Goal: Task Accomplishment & Management: Find specific page/section

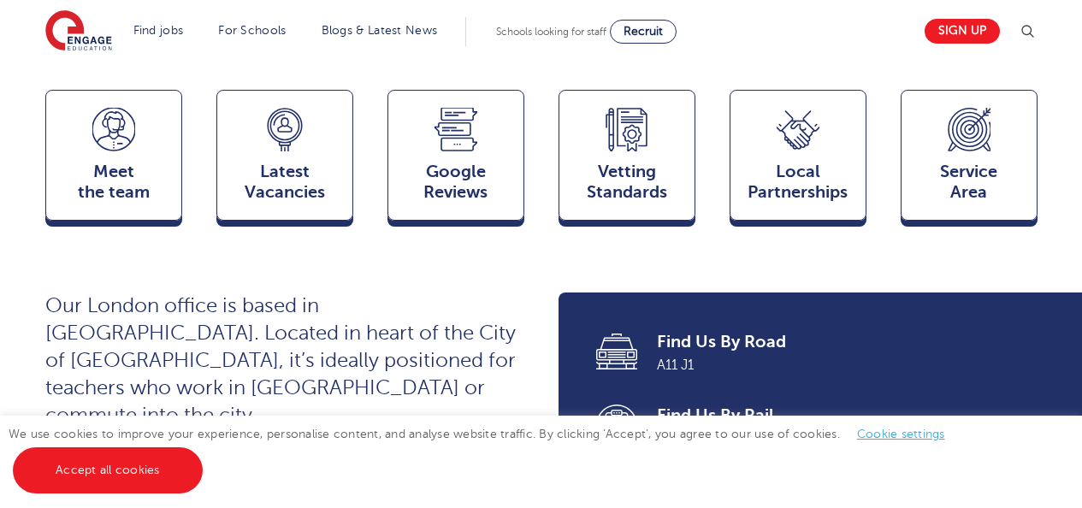
scroll to position [405, 0]
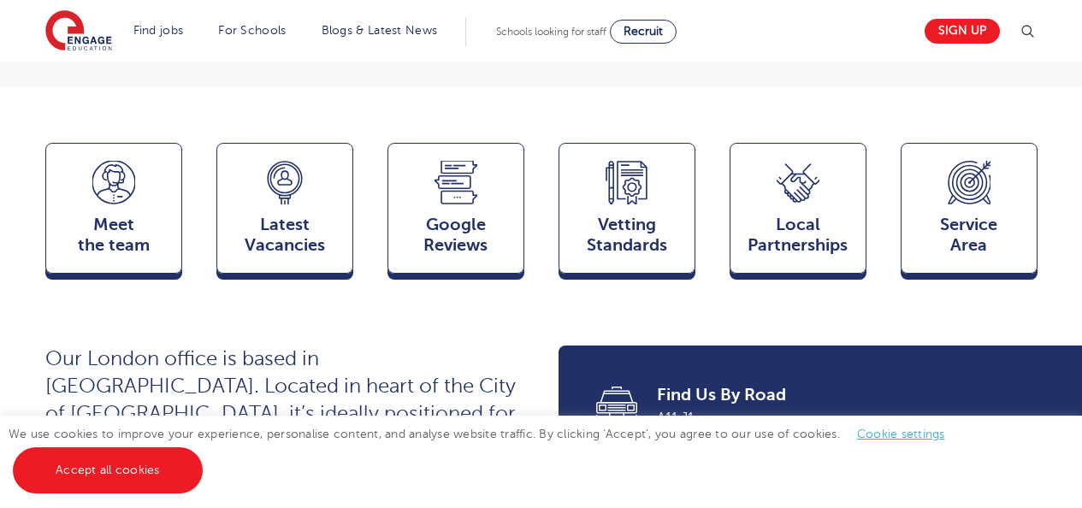
click at [211, 239] on div "Meet the team Team Latest Vacancies Jobs Google Reviews Reviews Vetting Standar…" at bounding box center [541, 213] width 992 height 141
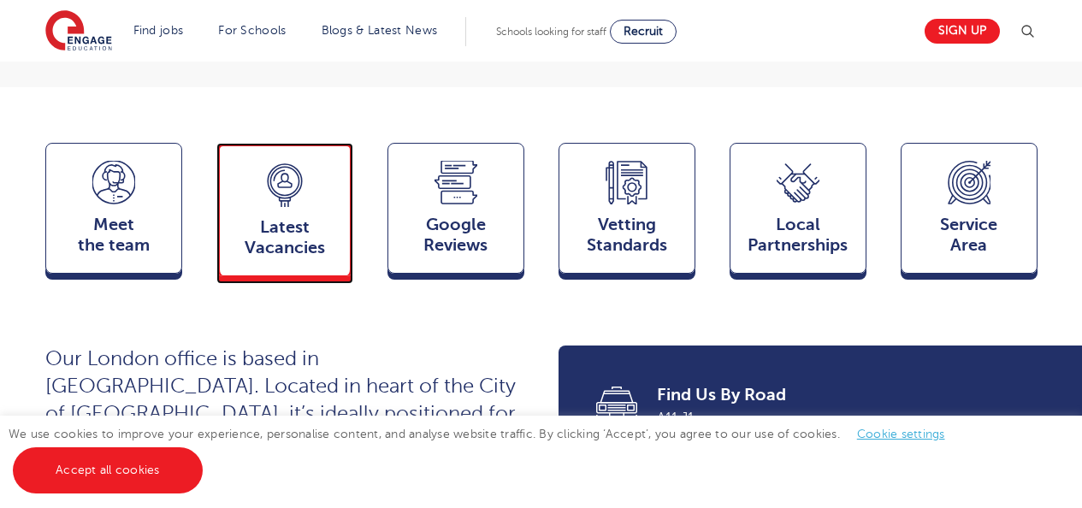
click at [233, 239] on div "Latest Vacancies Jobs" at bounding box center [284, 209] width 137 height 133
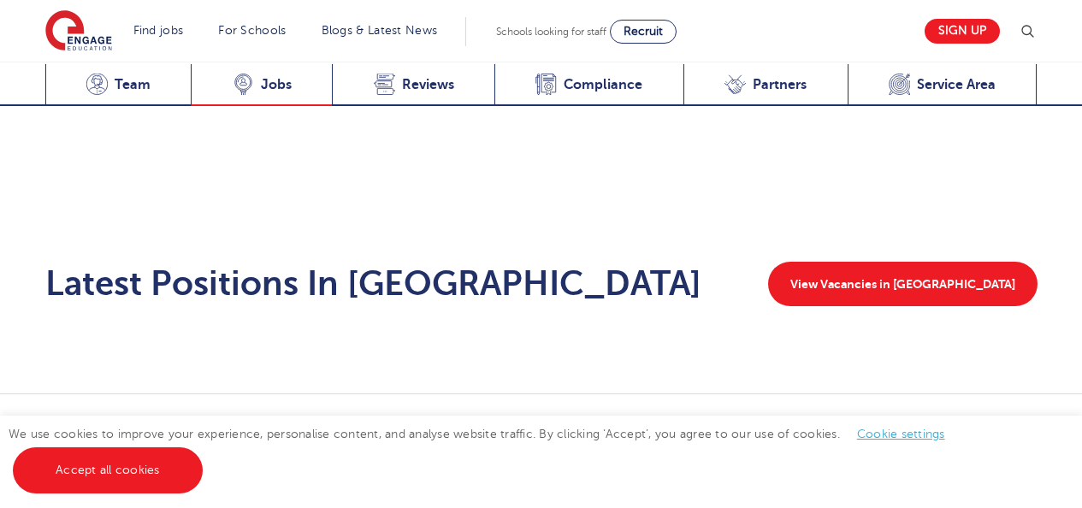
scroll to position [2894, 0]
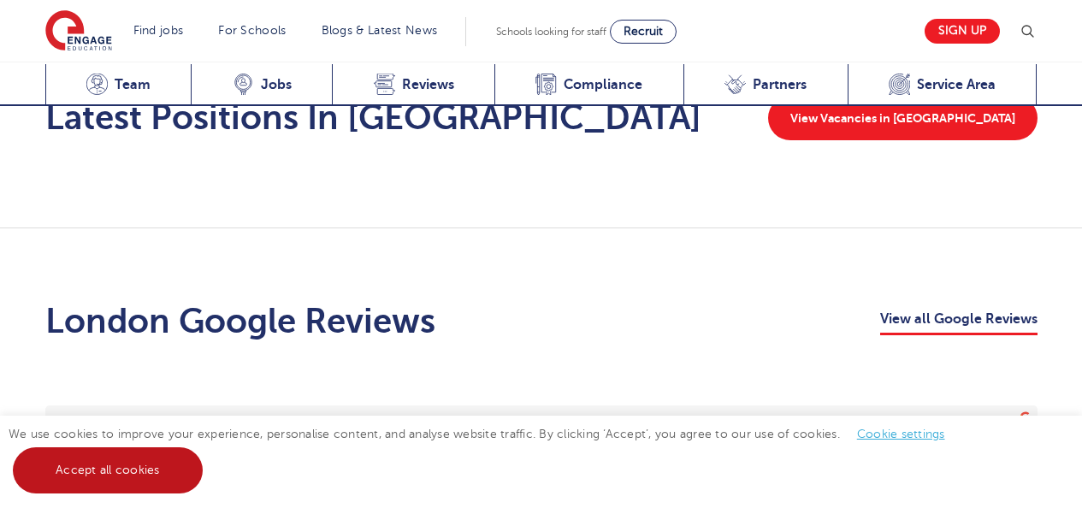
click at [121, 470] on link "Accept all cookies" at bounding box center [108, 470] width 190 height 46
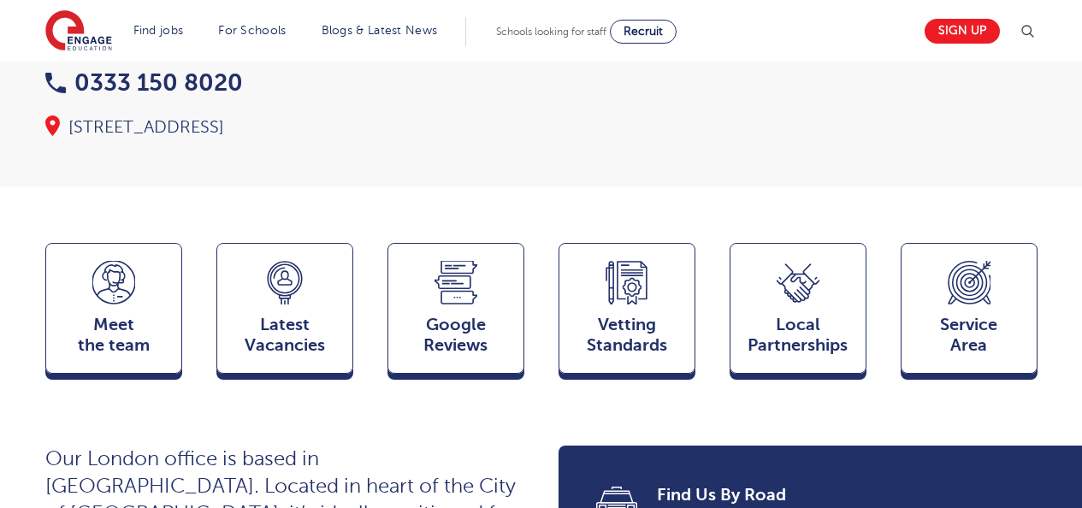
scroll to position [299, 0]
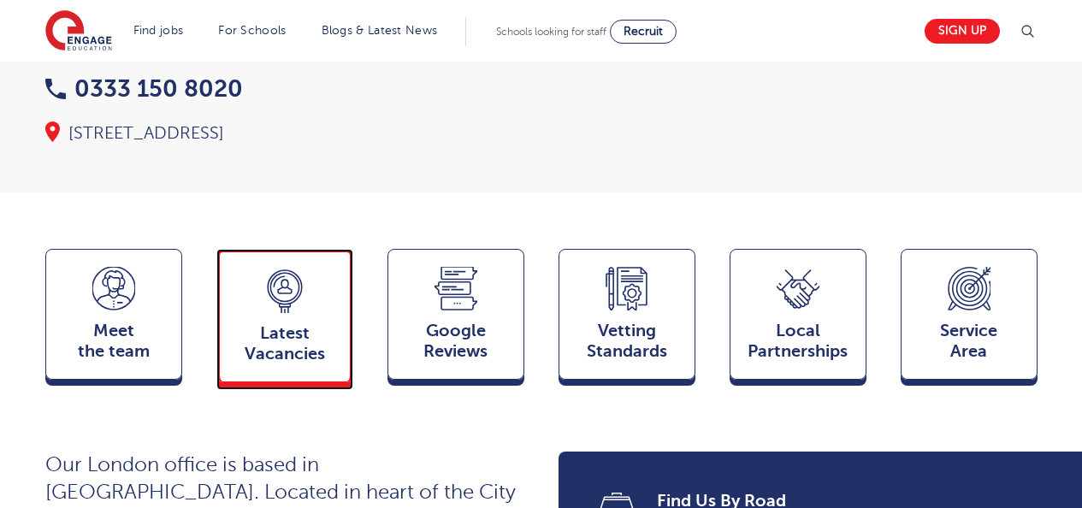
click at [276, 313] on icon at bounding box center [284, 291] width 43 height 44
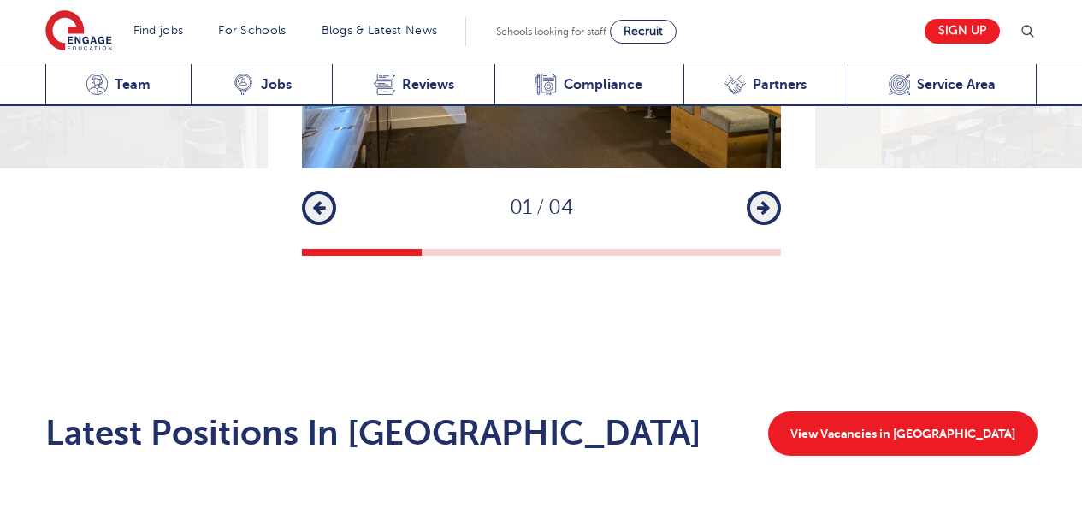
scroll to position [2649, 0]
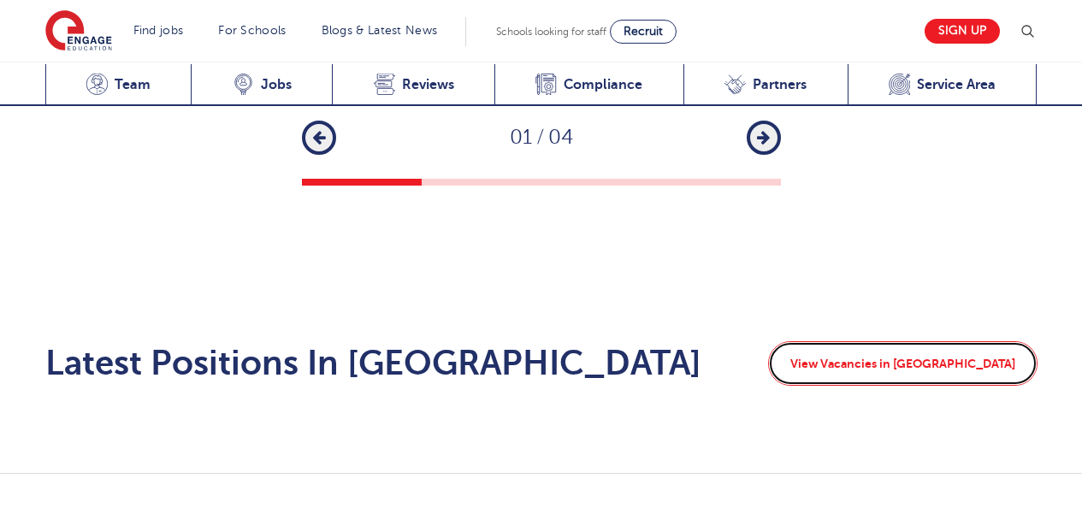
click at [915, 341] on link "View Vacancies in London" at bounding box center [902, 363] width 269 height 44
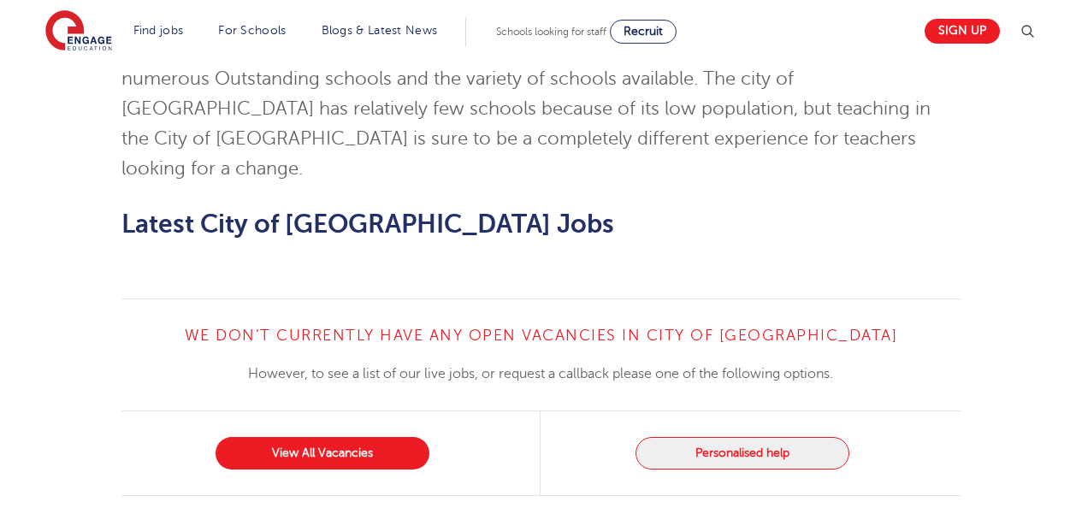
scroll to position [1620, 0]
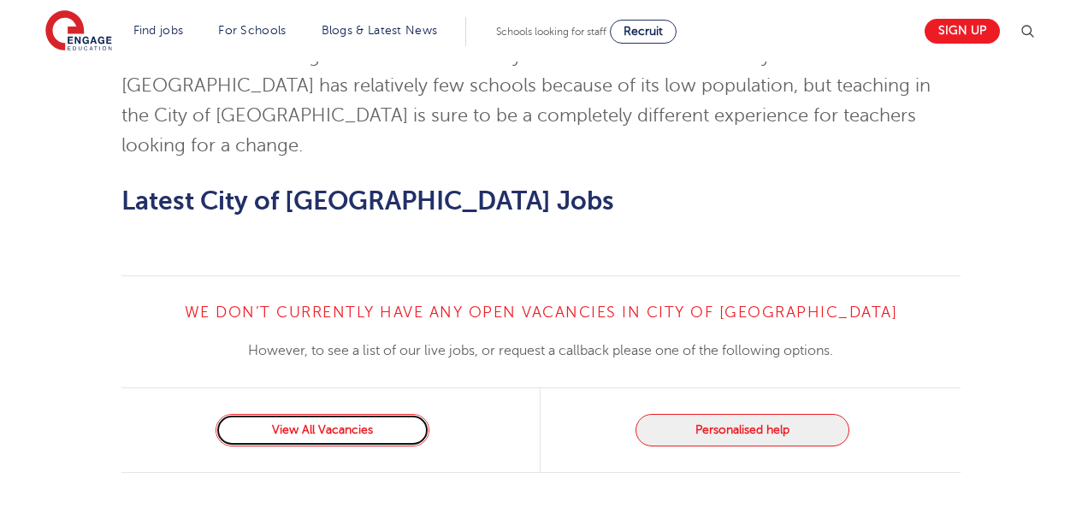
click at [366, 414] on link "View All Vacancies" at bounding box center [323, 430] width 214 height 33
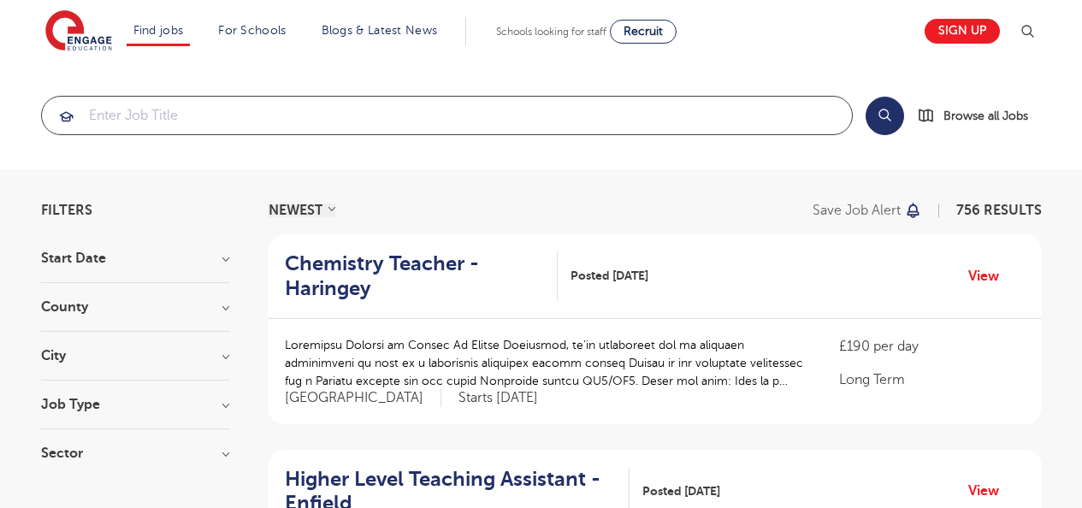
click at [132, 122] on input "search" at bounding box center [447, 116] width 810 height 38
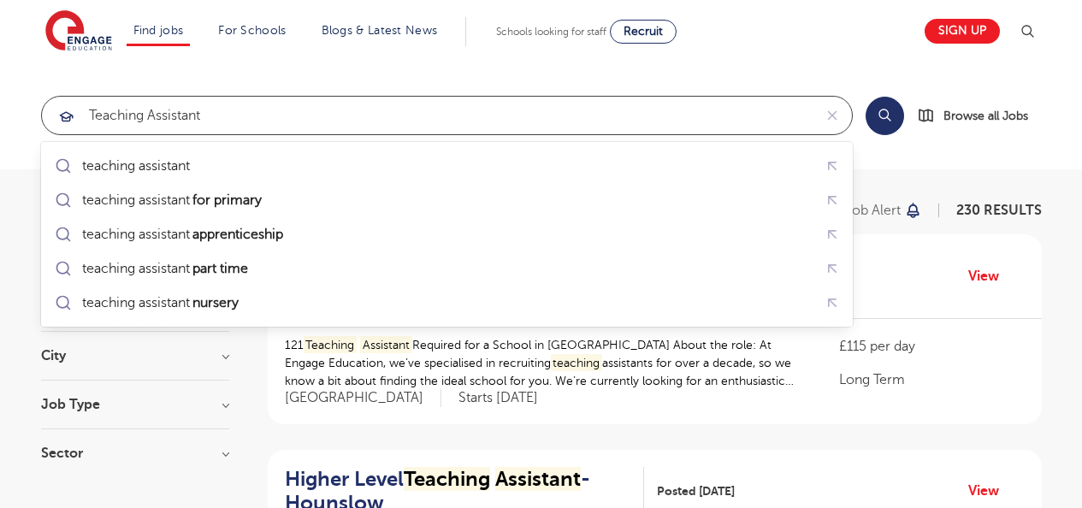
click button "Submit" at bounding box center [0, 0] width 0 height 0
click at [335, 103] on input "teaching assistant" at bounding box center [427, 116] width 771 height 38
click at [323, 110] on input "teaching assistant" at bounding box center [427, 116] width 771 height 38
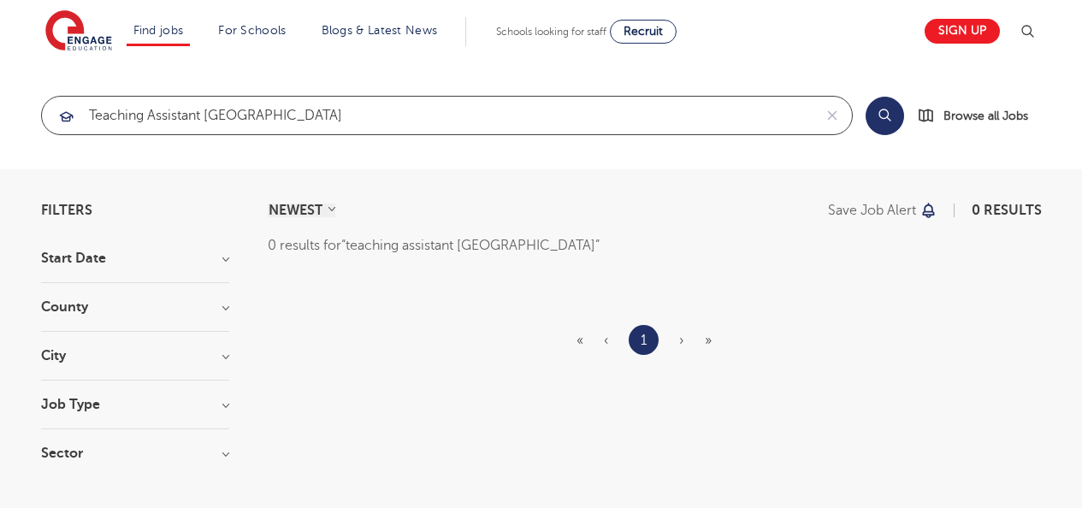
click button "Submit" at bounding box center [0, 0] width 0 height 0
click at [309, 113] on input "teaching assistant [GEOGRAPHIC_DATA]" at bounding box center [427, 116] width 771 height 38
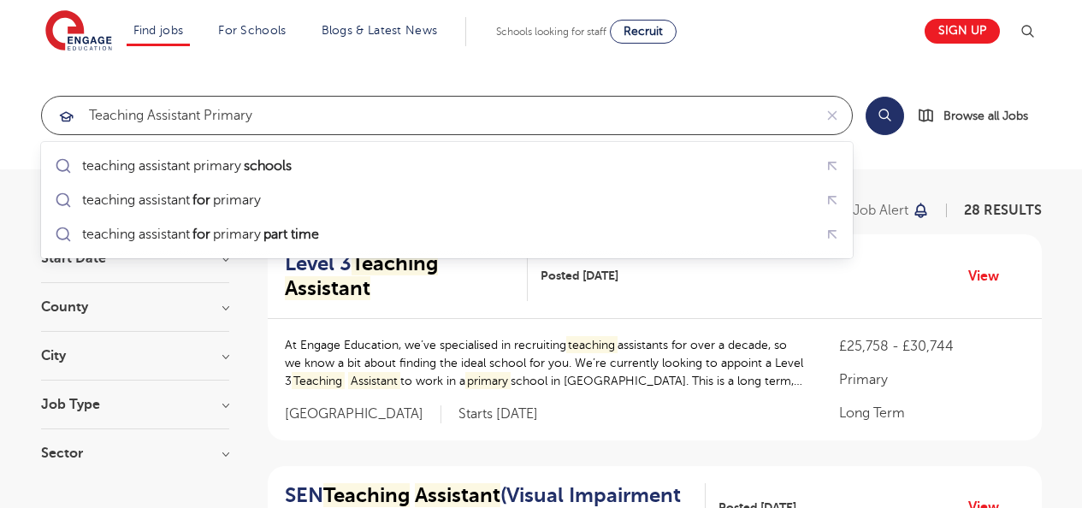
click button "Submit" at bounding box center [0, 0] width 0 height 0
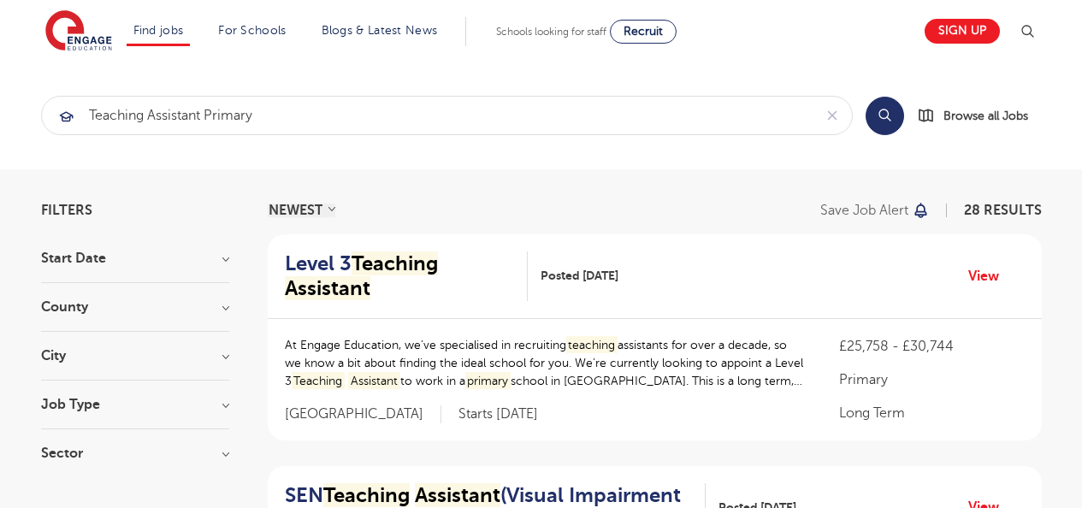
drag, startPoint x: 86, startPoint y: 174, endPoint x: 98, endPoint y: 164, distance: 14.6
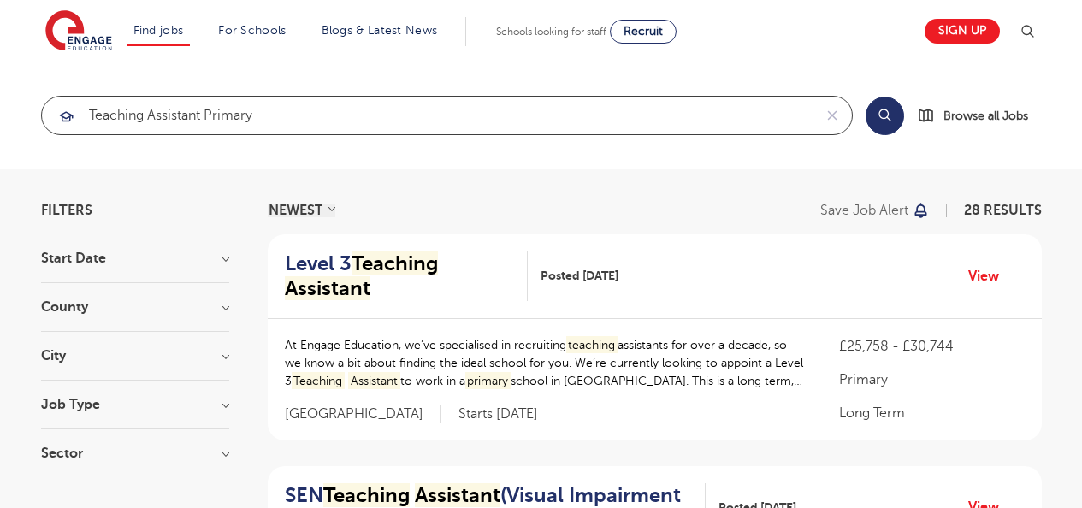
click at [300, 98] on input "teaching assistant primary" at bounding box center [427, 116] width 771 height 38
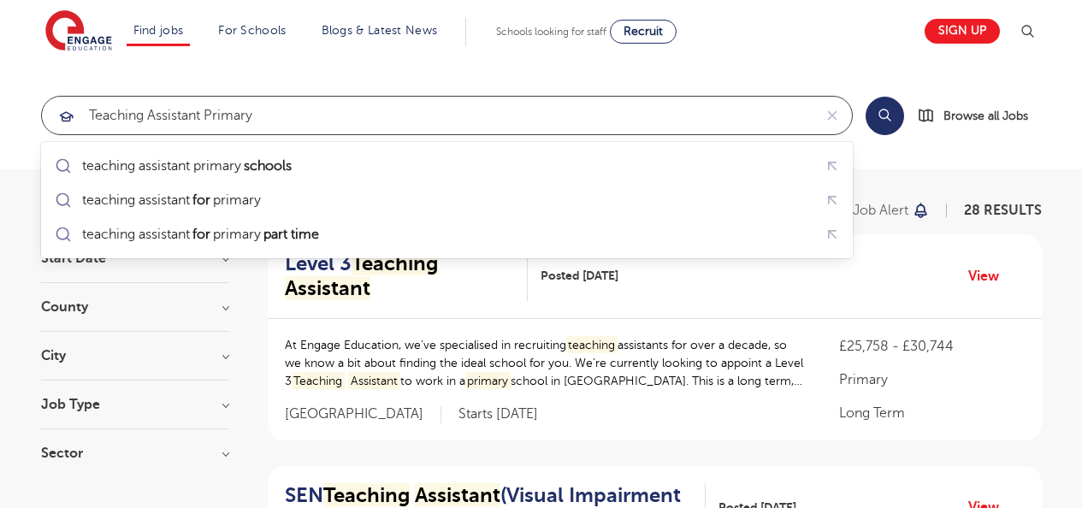
drag, startPoint x: 318, startPoint y: 116, endPoint x: 9, endPoint y: 116, distance: 309.7
click at [9, 116] on section "teaching assistant primary Search Browse all Jobs" at bounding box center [541, 116] width 1082 height 108
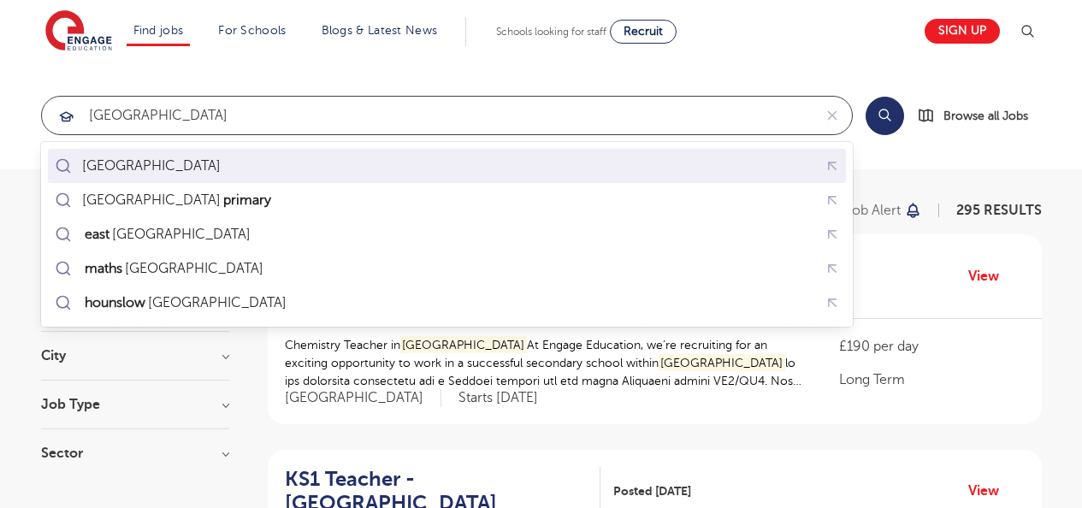
click at [127, 166] on div "[GEOGRAPHIC_DATA]" at bounding box center [154, 165] width 145 height 17
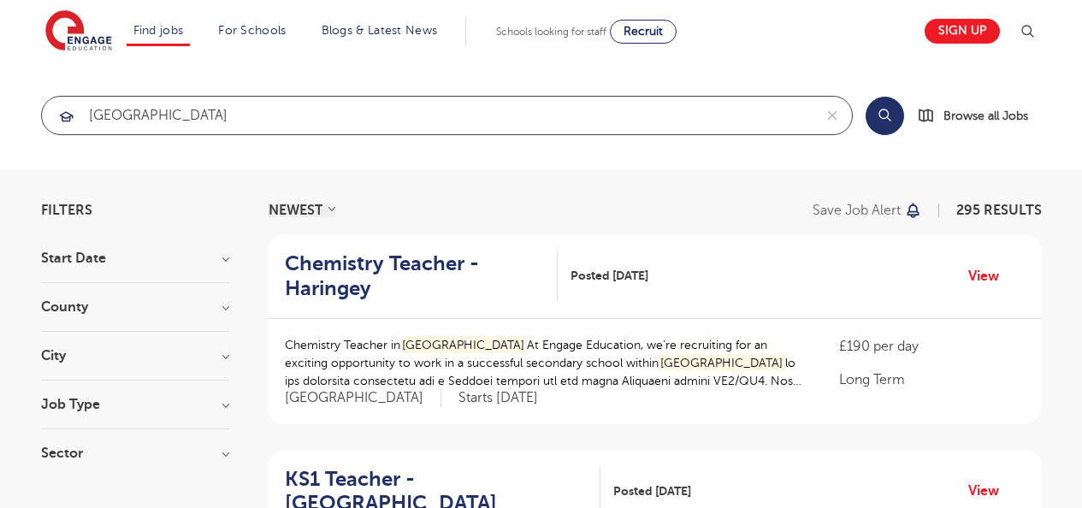
click at [272, 109] on input "[GEOGRAPHIC_DATA]" at bounding box center [427, 116] width 771 height 38
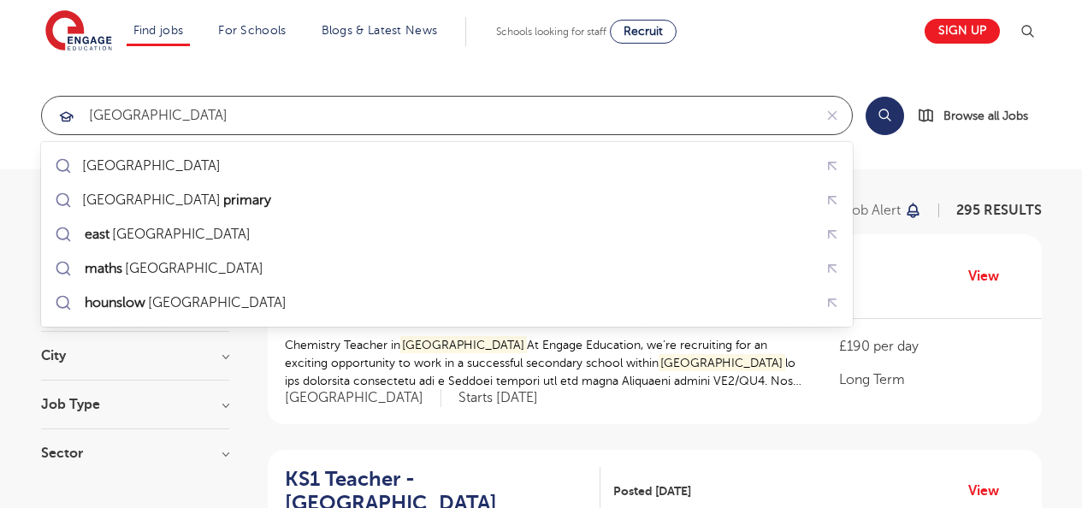
click button "Submit" at bounding box center [0, 0] width 0 height 0
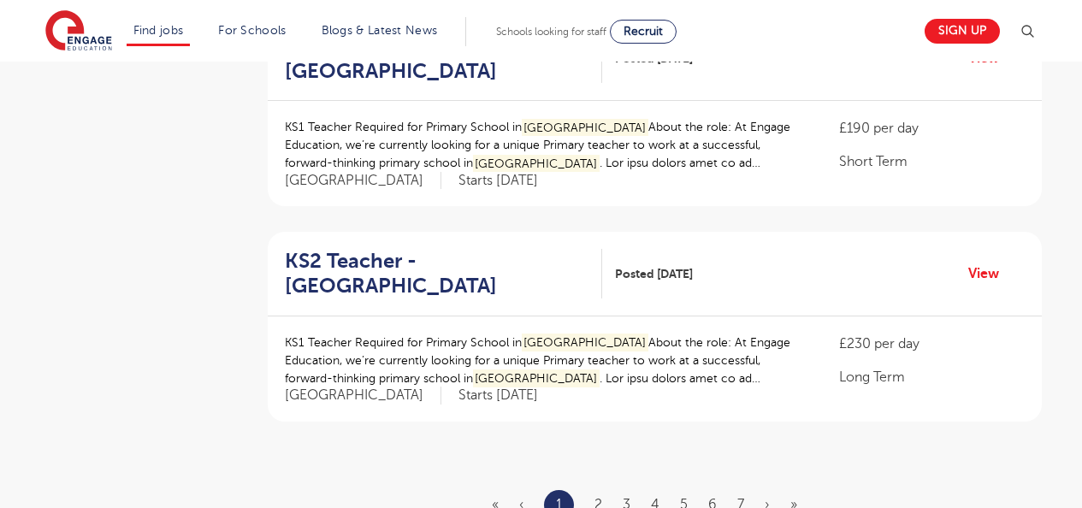
scroll to position [1942, 0]
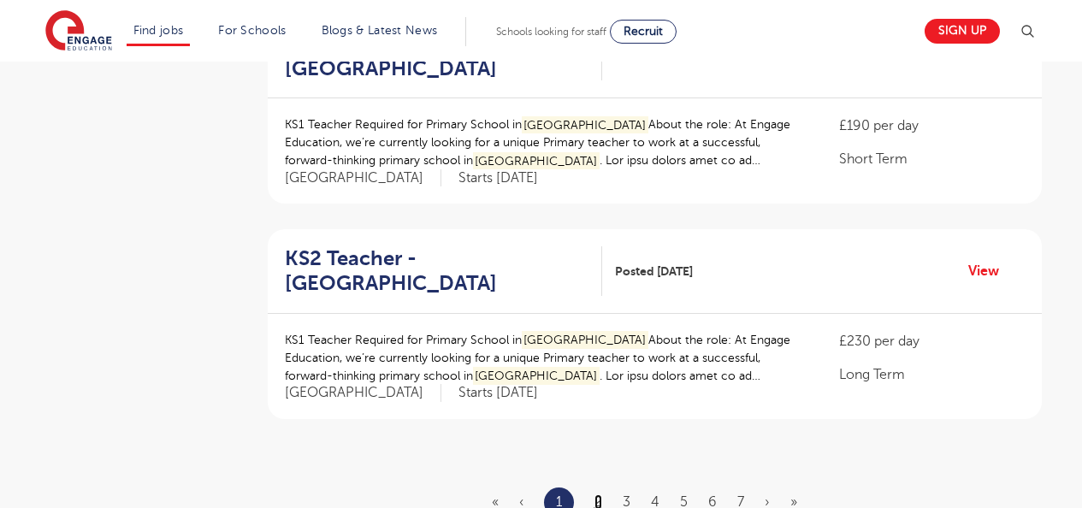
click at [598, 494] on link "2" at bounding box center [599, 501] width 8 height 15
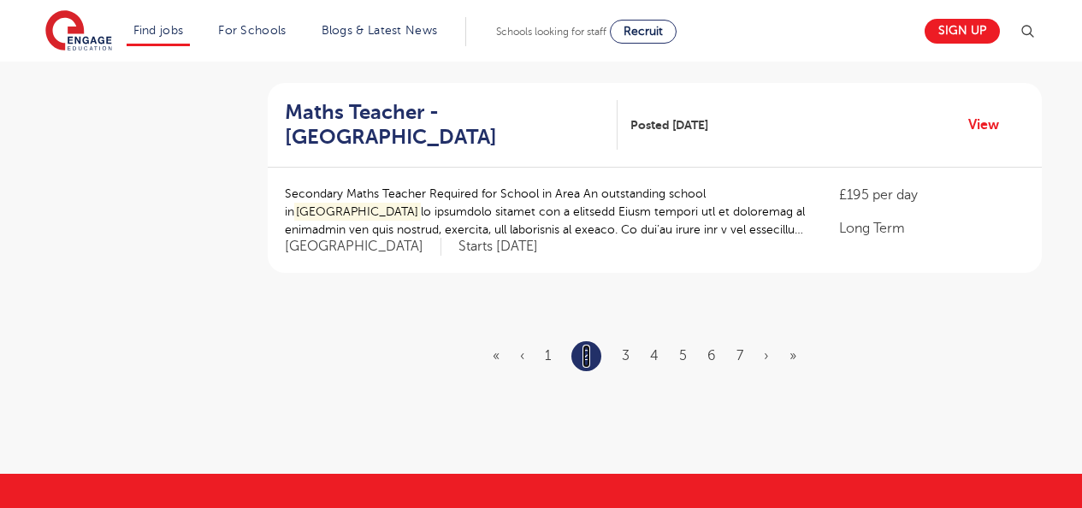
scroll to position [2086, 0]
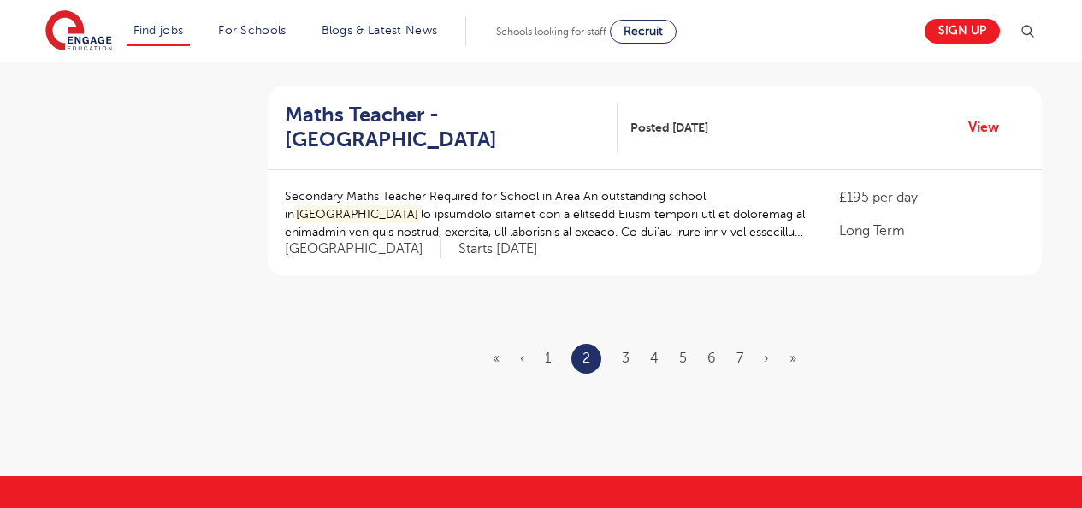
click at [620, 344] on ul "« ‹ 1 2 3 4 5 6 7 › »" at bounding box center [655, 359] width 324 height 30
drag, startPoint x: 621, startPoint y: 308, endPoint x: 630, endPoint y: 311, distance: 9.2
click at [630, 344] on ul "« ‹ 1 2 3 4 5 6 7 › »" at bounding box center [655, 359] width 324 height 30
click at [630, 351] on link "3" at bounding box center [626, 358] width 8 height 15
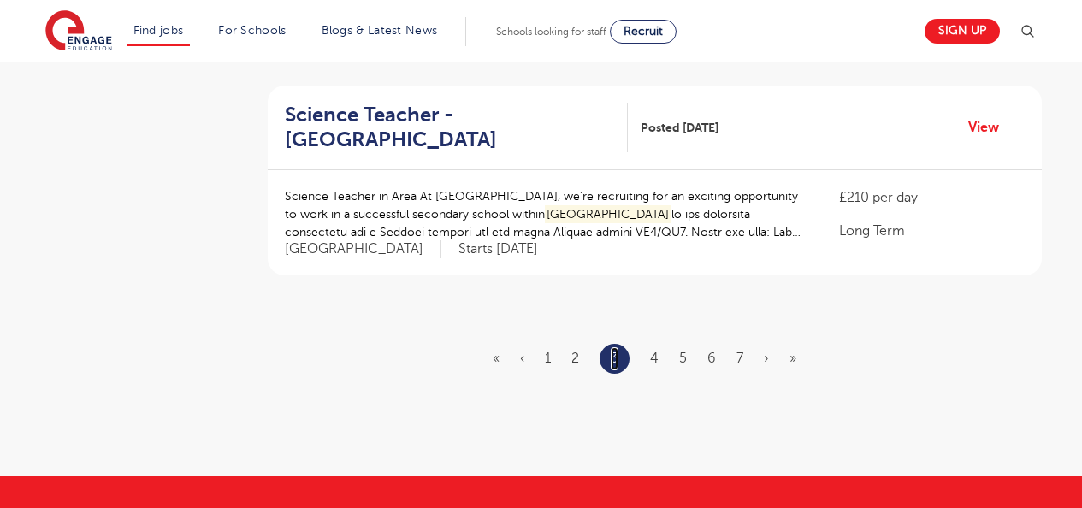
scroll to position [0, 0]
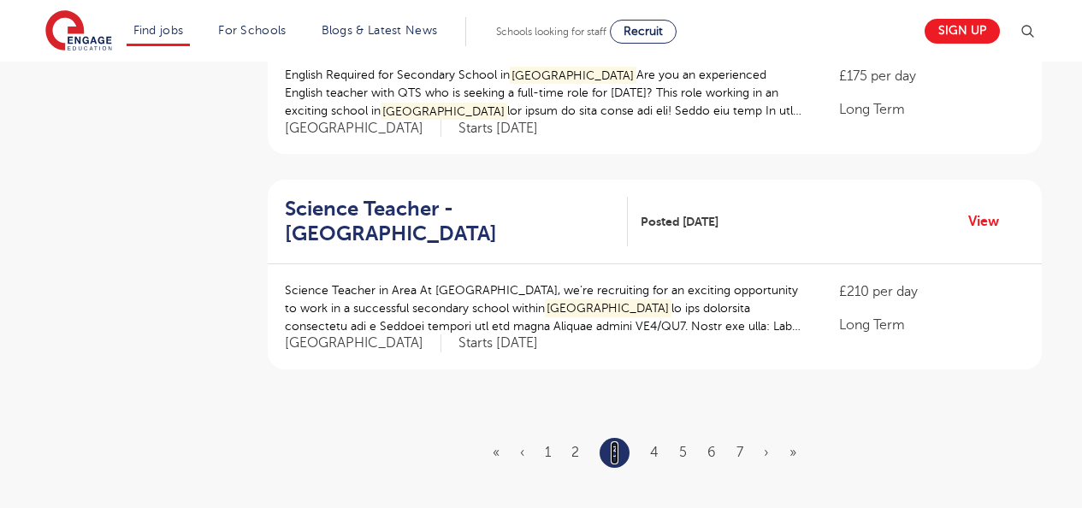
scroll to position [1994, 0]
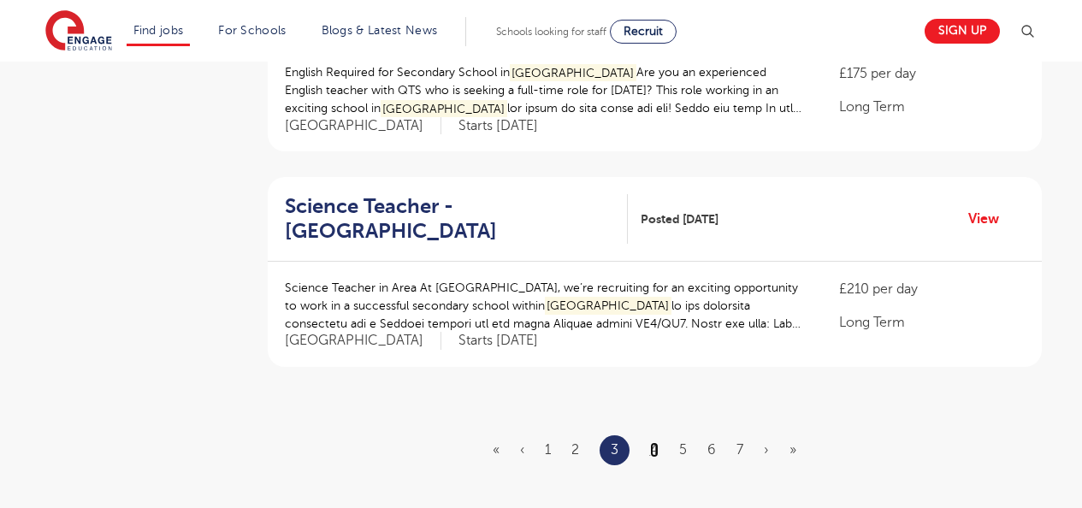
click at [655, 442] on link "4" at bounding box center [654, 449] width 9 height 15
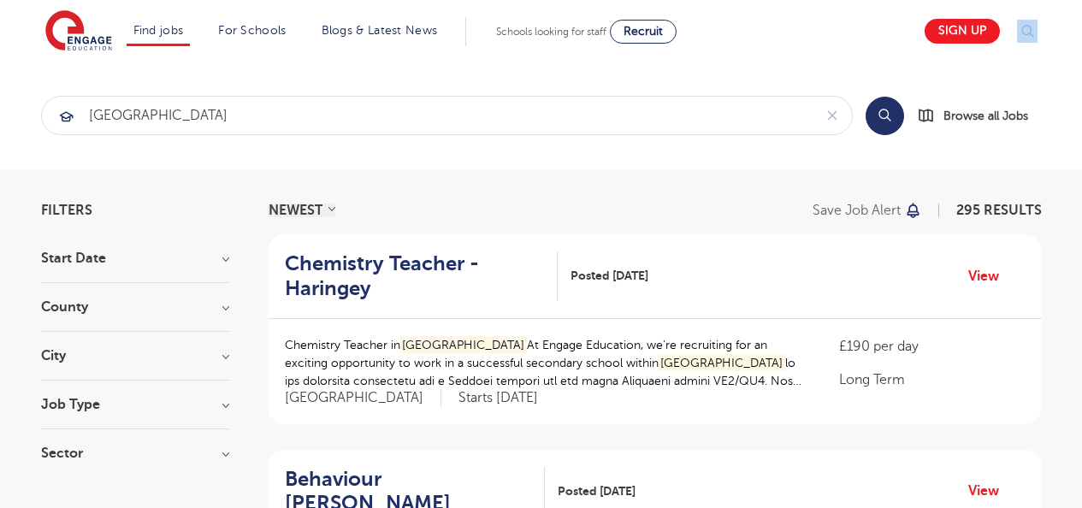
drag, startPoint x: 1074, startPoint y: 41, endPoint x: 1074, endPoint y: 62, distance: 20.5
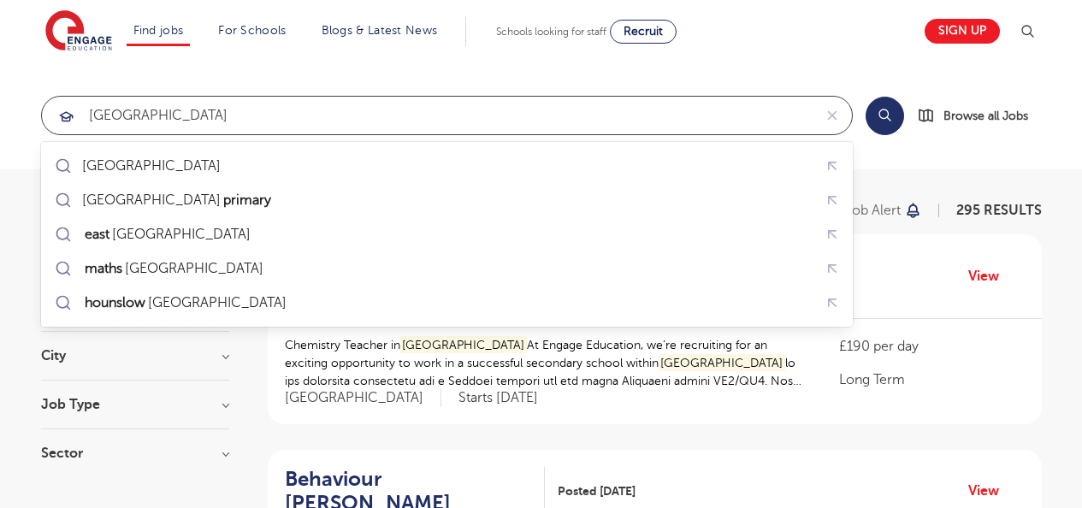
click at [206, 119] on input "[GEOGRAPHIC_DATA]" at bounding box center [427, 116] width 771 height 38
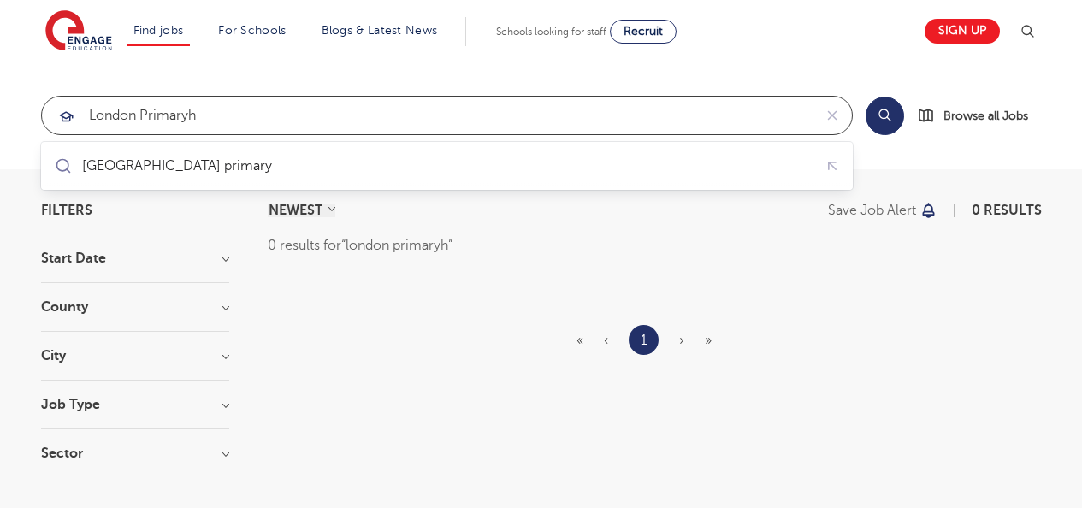
click button "Submit" at bounding box center [0, 0] width 0 height 0
click at [231, 118] on input "london primaryh" at bounding box center [427, 116] width 771 height 38
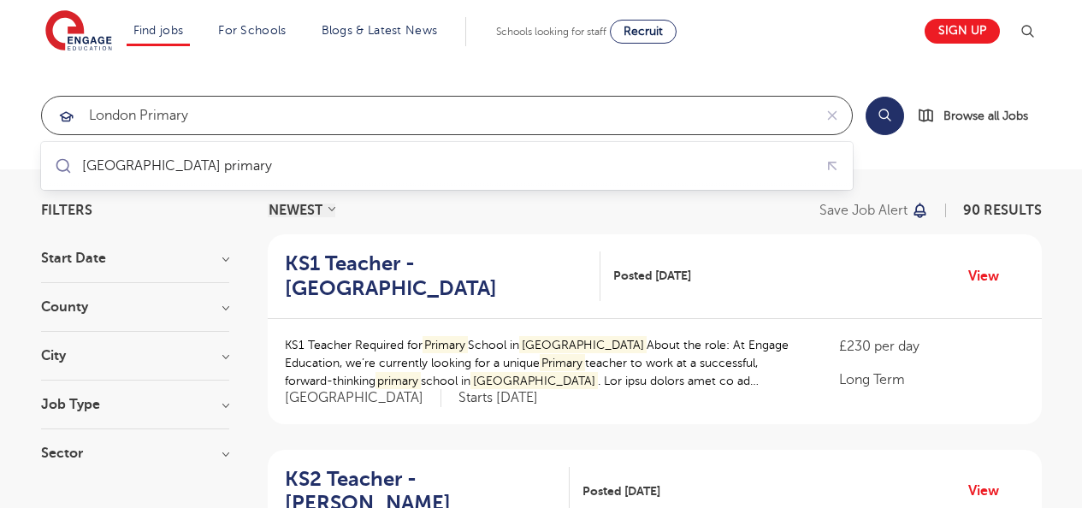
click button "Submit" at bounding box center [0, 0] width 0 height 0
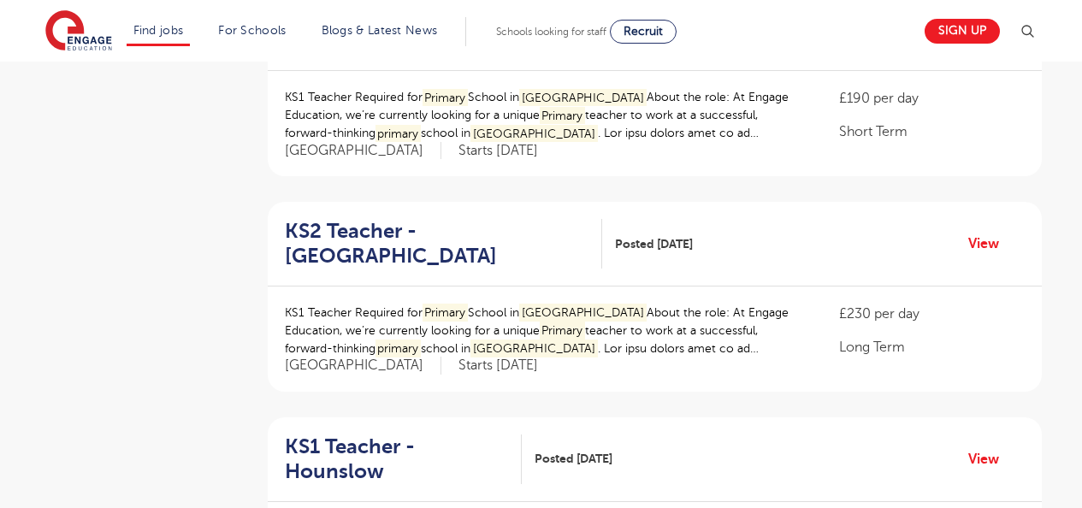
scroll to position [897, 0]
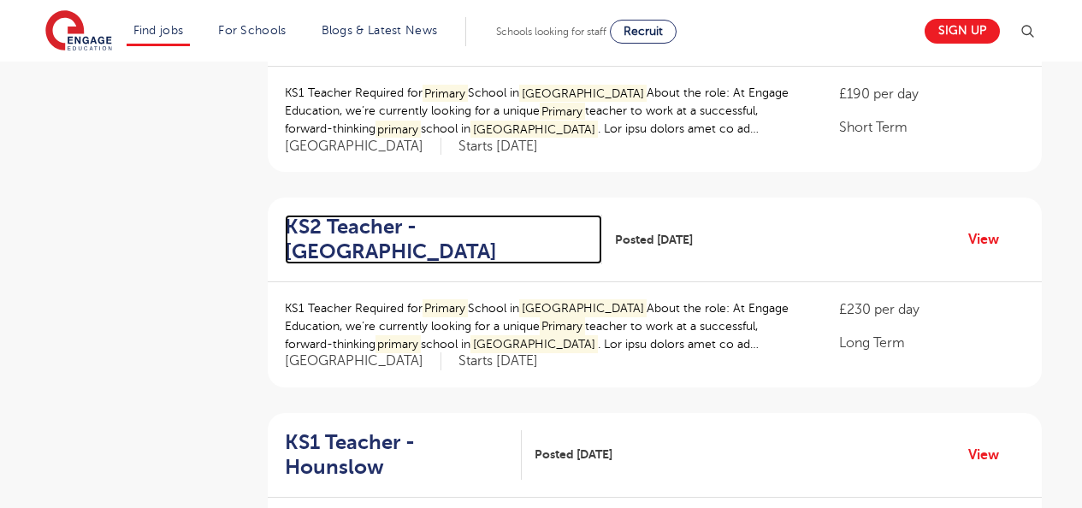
click at [480, 215] on h2 "KS2 Teacher - [GEOGRAPHIC_DATA]" at bounding box center [437, 240] width 304 height 50
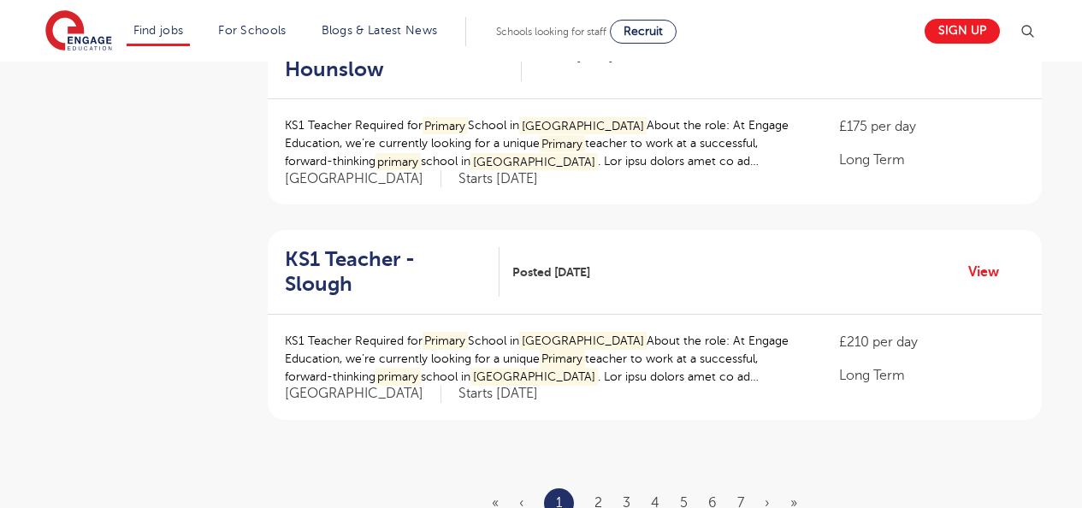
scroll to position [1951, 0]
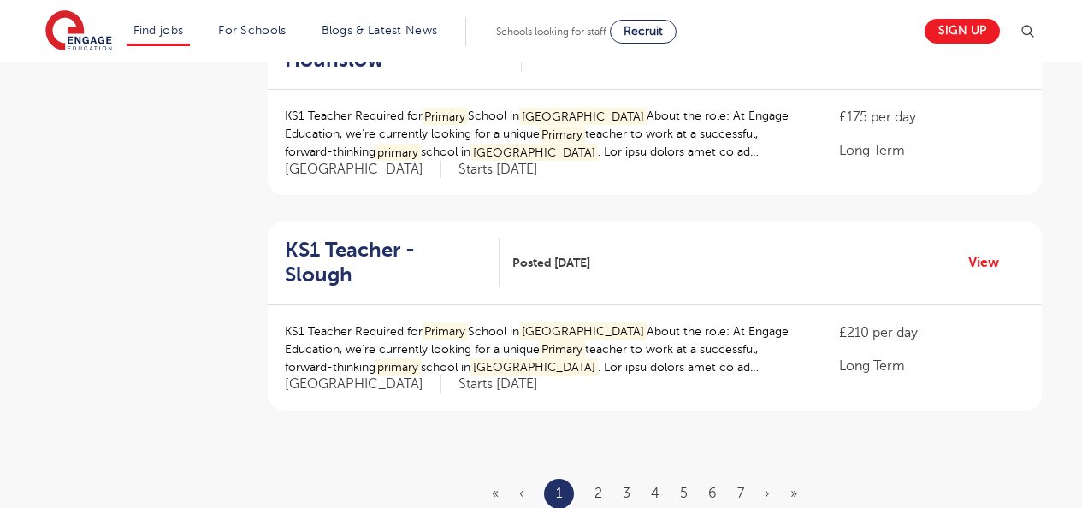
click at [590, 479] on ul "« ‹ 1 2 3 4 5 6 7 › »" at bounding box center [655, 494] width 326 height 30
click at [598, 486] on link "2" at bounding box center [599, 493] width 8 height 15
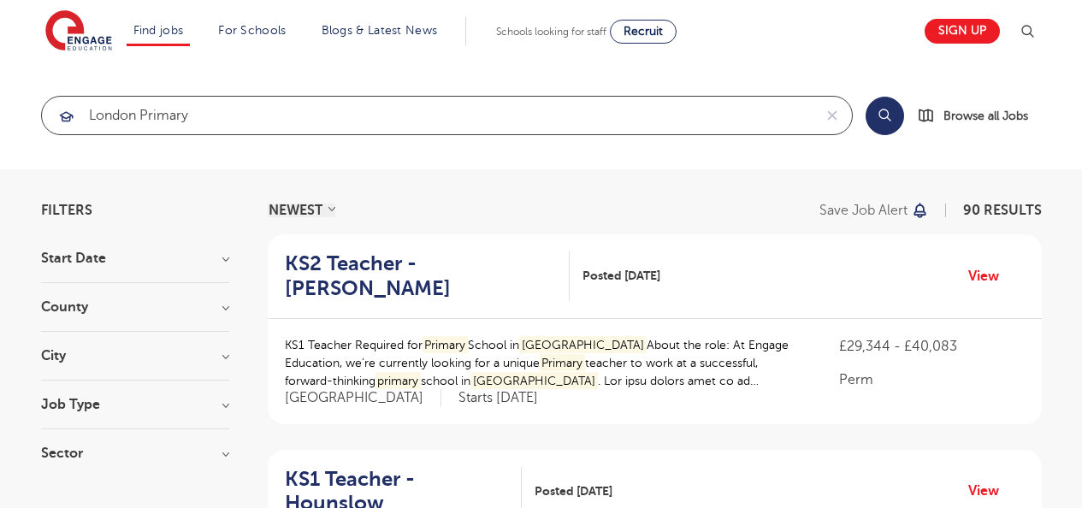
click at [210, 121] on input "london primary" at bounding box center [427, 116] width 771 height 38
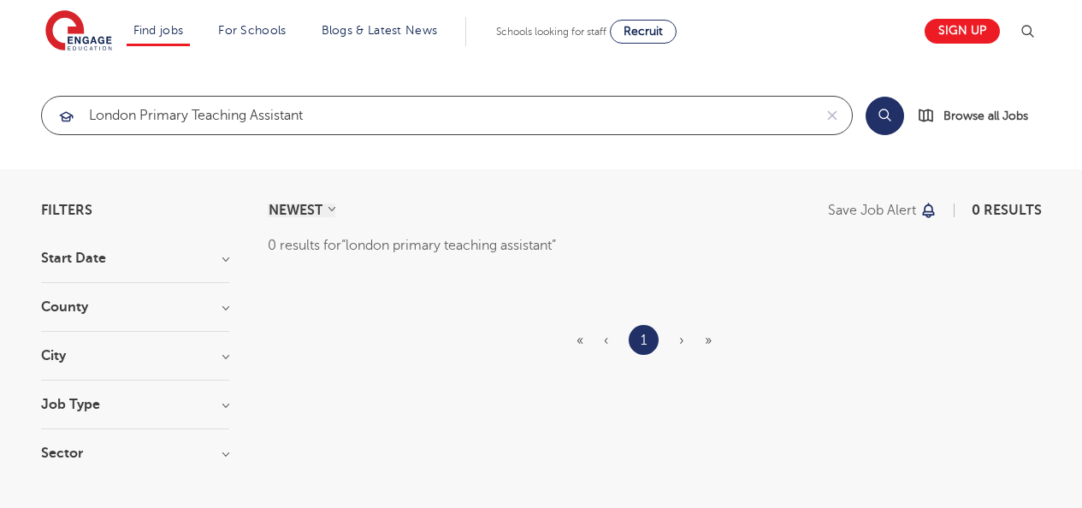
click button "Submit" at bounding box center [0, 0] width 0 height 0
drag, startPoint x: 297, startPoint y: 115, endPoint x: 0, endPoint y: 115, distance: 296.9
click at [0, 115] on section "london primary teaching assistant Search Browse all Jobs" at bounding box center [541, 116] width 1082 height 108
click button "Submit" at bounding box center [0, 0] width 0 height 0
drag, startPoint x: 372, startPoint y: 121, endPoint x: 268, endPoint y: 114, distance: 104.7
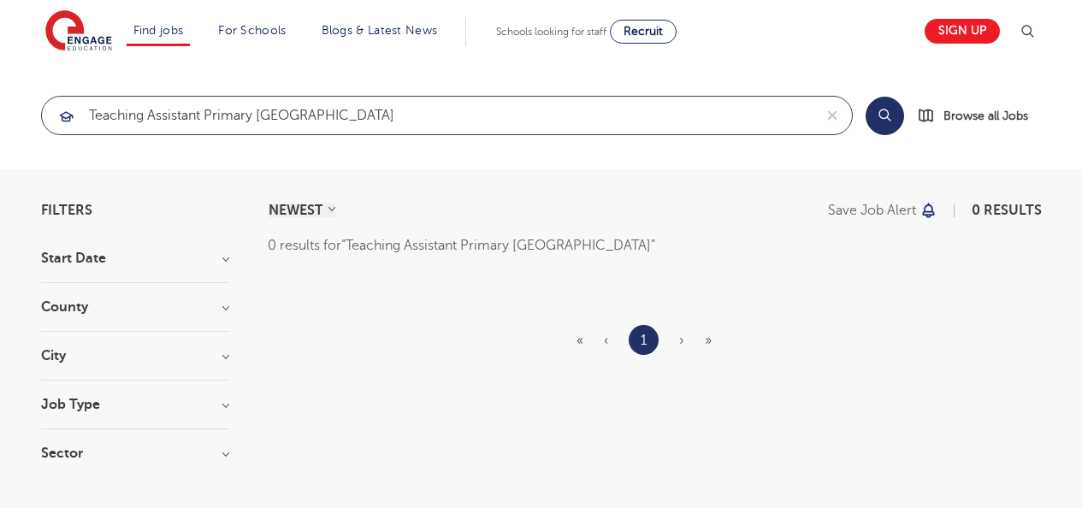
click at [268, 114] on input "Teaching Assistant Primary [GEOGRAPHIC_DATA]" at bounding box center [427, 116] width 771 height 38
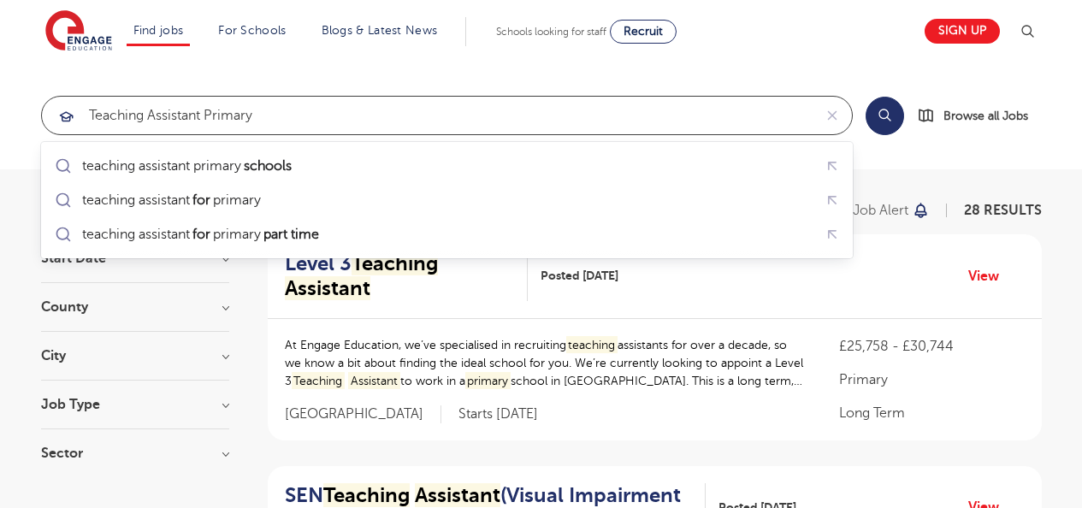
click button "Submit" at bounding box center [0, 0] width 0 height 0
drag, startPoint x: 307, startPoint y: 117, endPoint x: 296, endPoint y: 118, distance: 11.2
click at [296, 118] on input "Teaching Assistant Primary" at bounding box center [427, 116] width 771 height 38
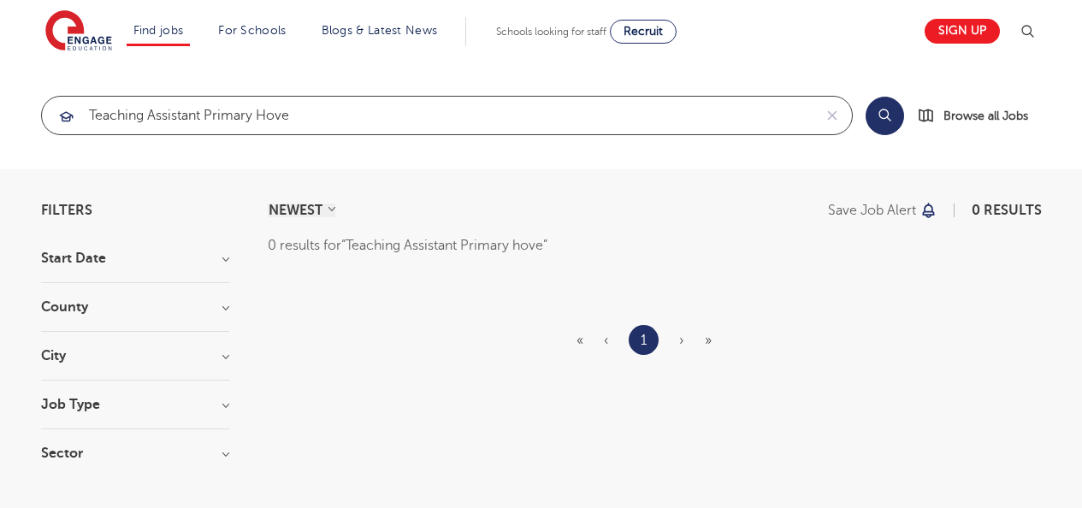
type input "Teaching Assistant Primary hove"
click button "Submit" at bounding box center [0, 0] width 0 height 0
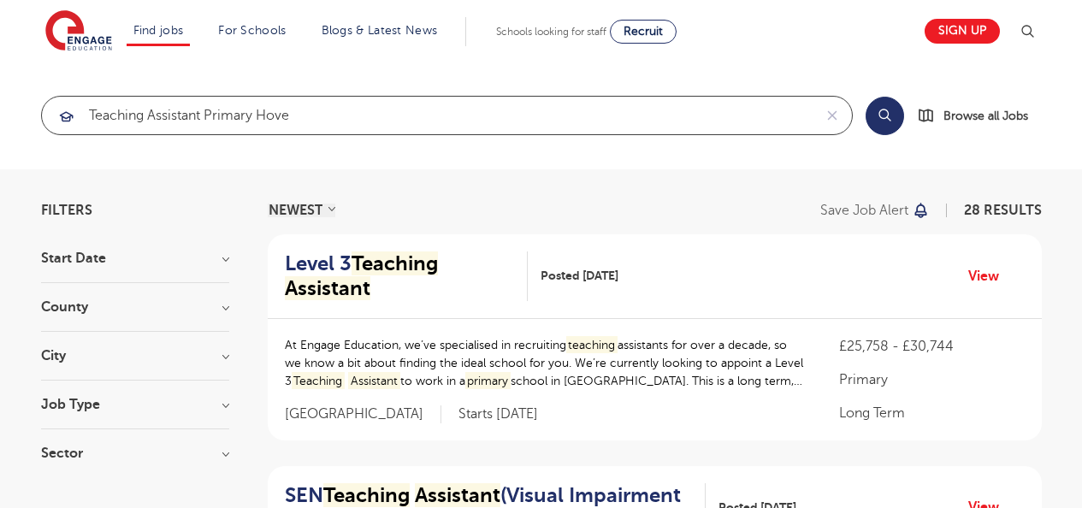
click at [346, 112] on input "Teaching Assistant Primary hove" at bounding box center [427, 116] width 771 height 38
